Goal: Task Accomplishment & Management: Manage account settings

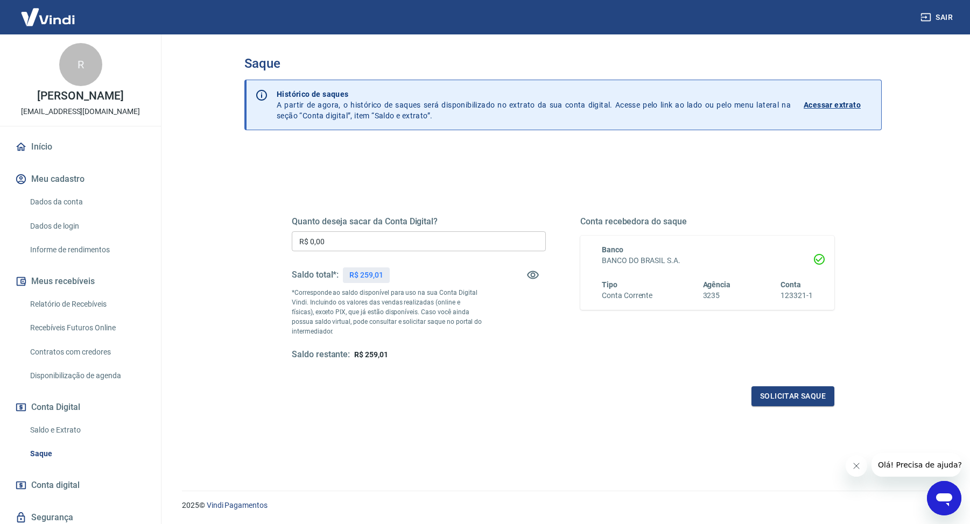
click at [482, 192] on div "Quanto deseja sacar da Conta Digital? R$ 0,00 ​ Saldo total*: R$ 259,01 *Corres…" at bounding box center [563, 299] width 543 height 216
click at [431, 231] on input "R$ 0,00" at bounding box center [419, 241] width 254 height 20
type input "R$ 259,01"
click at [693, 365] on div "Quanto deseja sacar da Conta Digital? R$ 259,01 ​ Saldo total*: R$ 259,01 *Corr…" at bounding box center [563, 299] width 543 height 216
click at [802, 397] on button "Solicitar saque" at bounding box center [792, 396] width 83 height 20
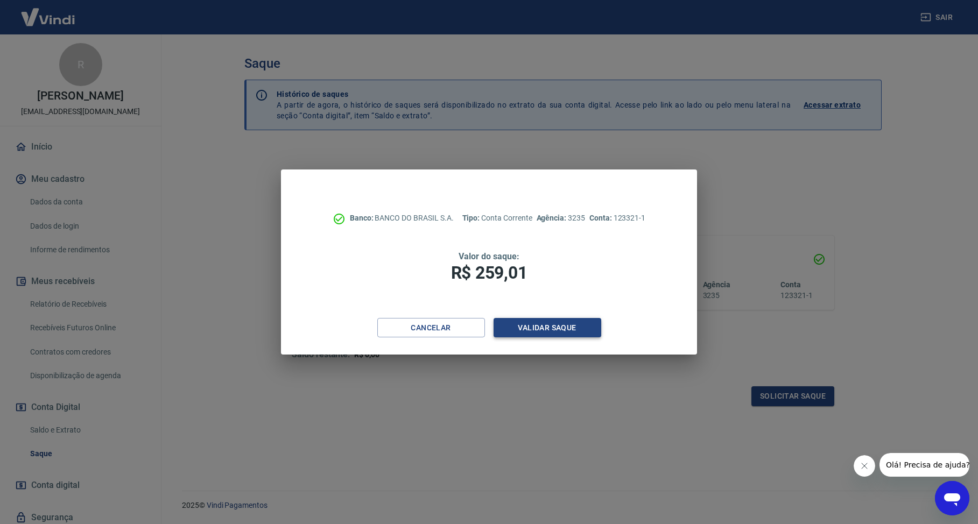
click at [565, 329] on button "Validar saque" at bounding box center [548, 328] width 108 height 20
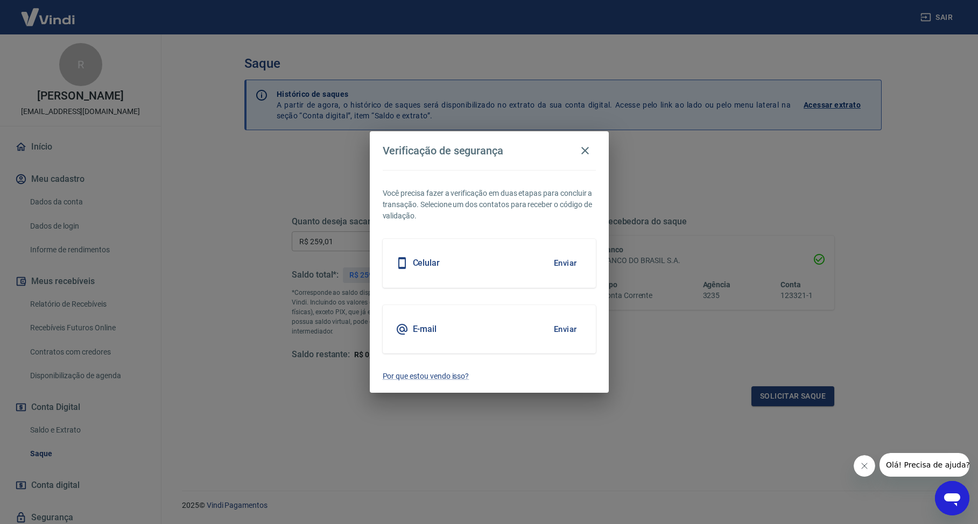
click at [570, 266] on button "Enviar" at bounding box center [565, 263] width 35 height 23
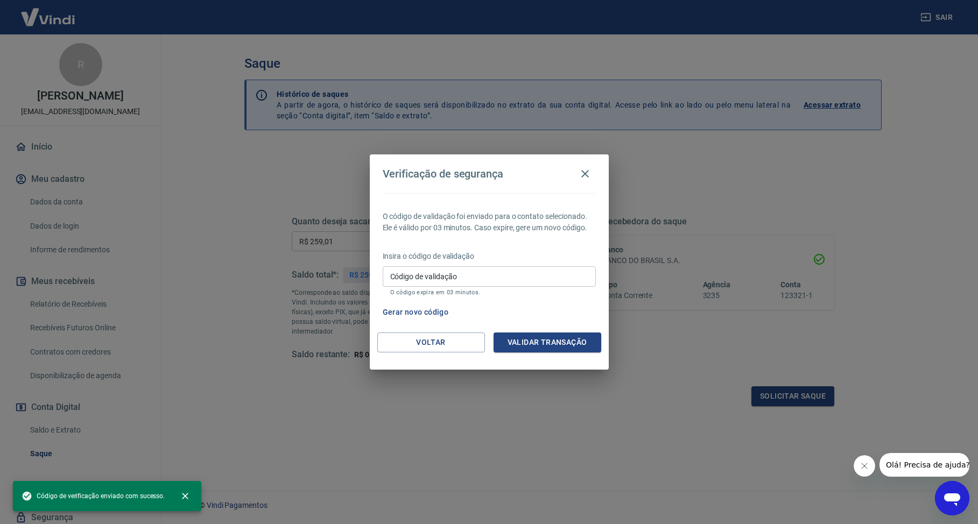
click at [565, 273] on input "Código de validação" at bounding box center [489, 276] width 213 height 20
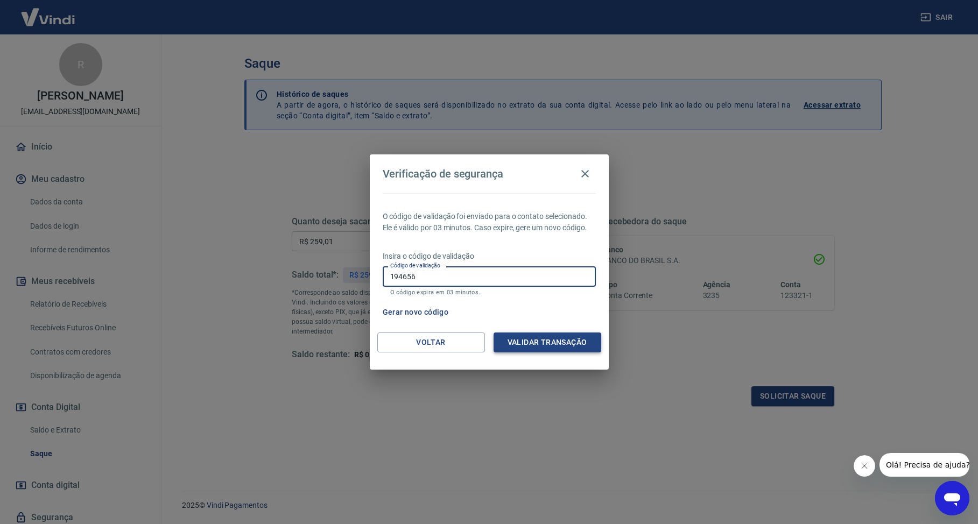
type input "194656"
click at [550, 340] on button "Validar transação" at bounding box center [548, 343] width 108 height 20
